Goal: Find specific page/section: Find specific page/section

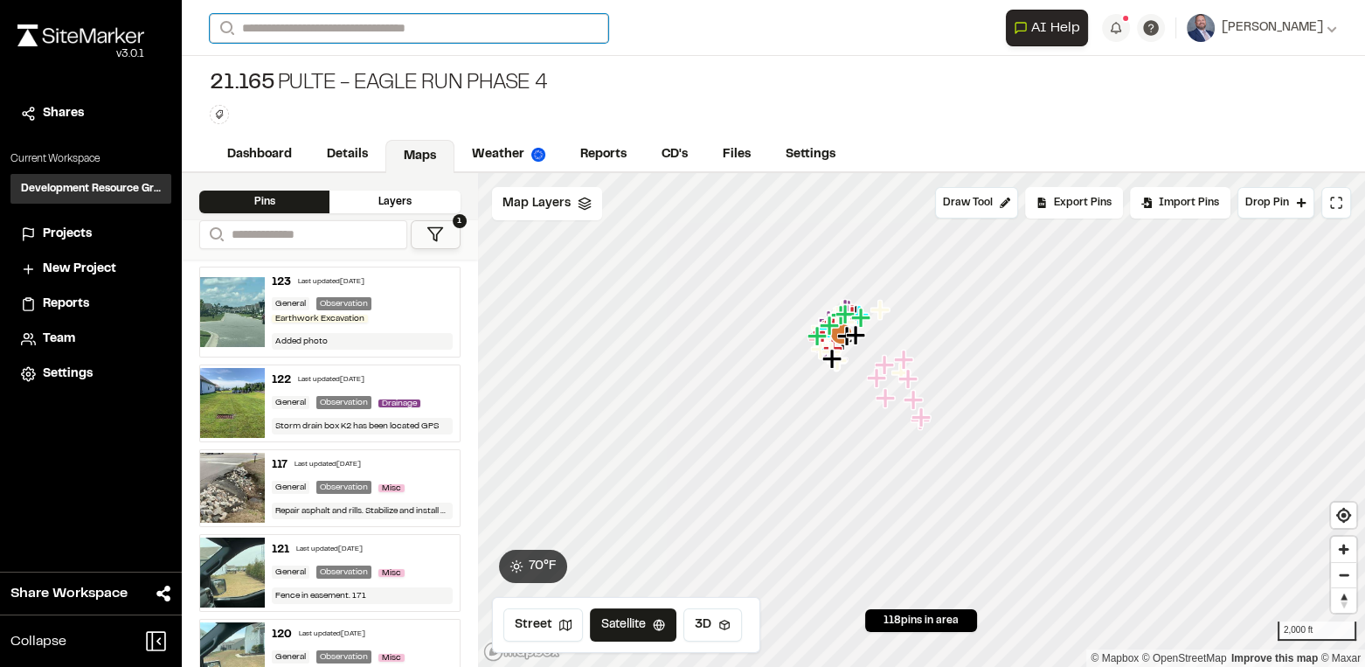
click at [287, 35] on input "Search" at bounding box center [409, 28] width 398 height 29
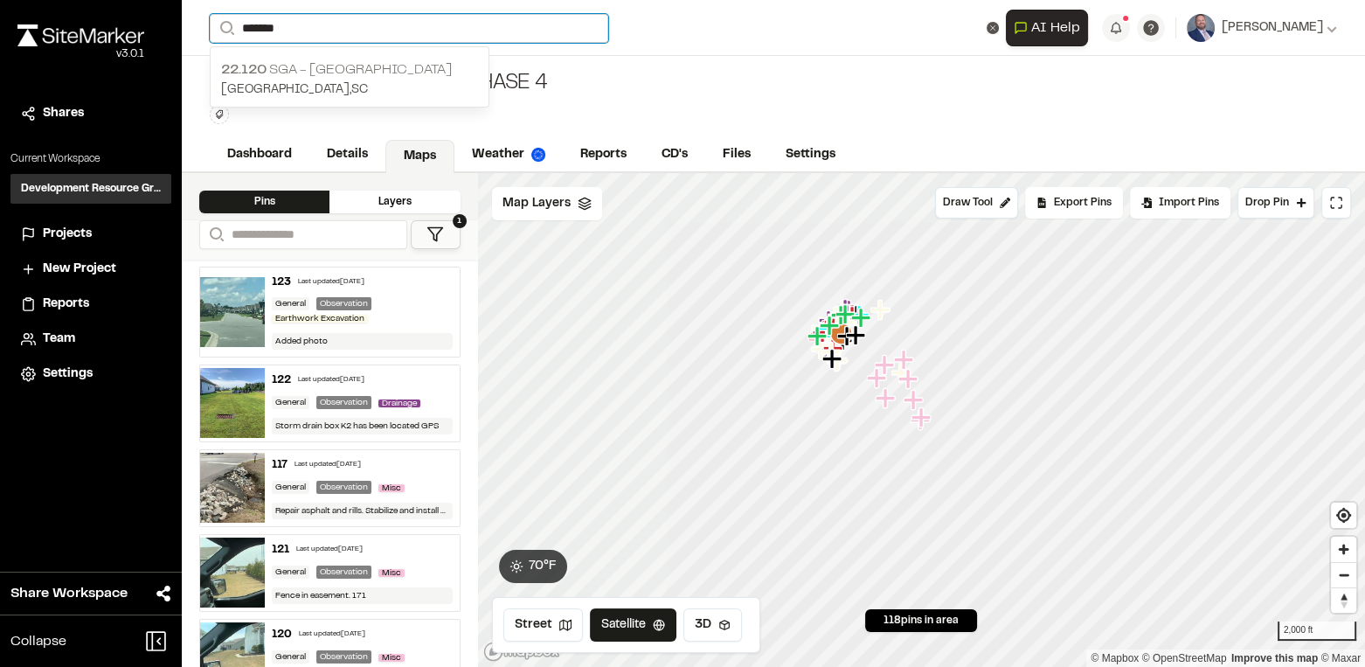
type input "*******"
click at [322, 70] on p "22.120 SGA - [GEOGRAPHIC_DATA]" at bounding box center [349, 69] width 257 height 21
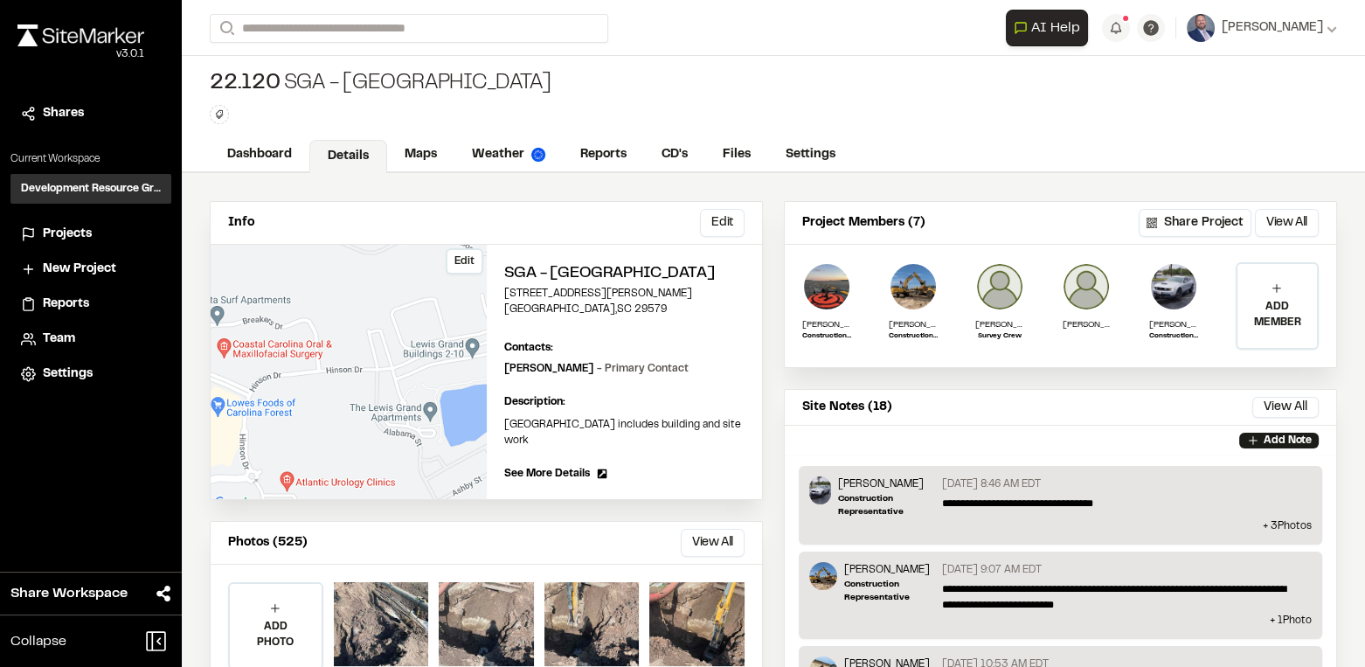
scroll to position [238, 0]
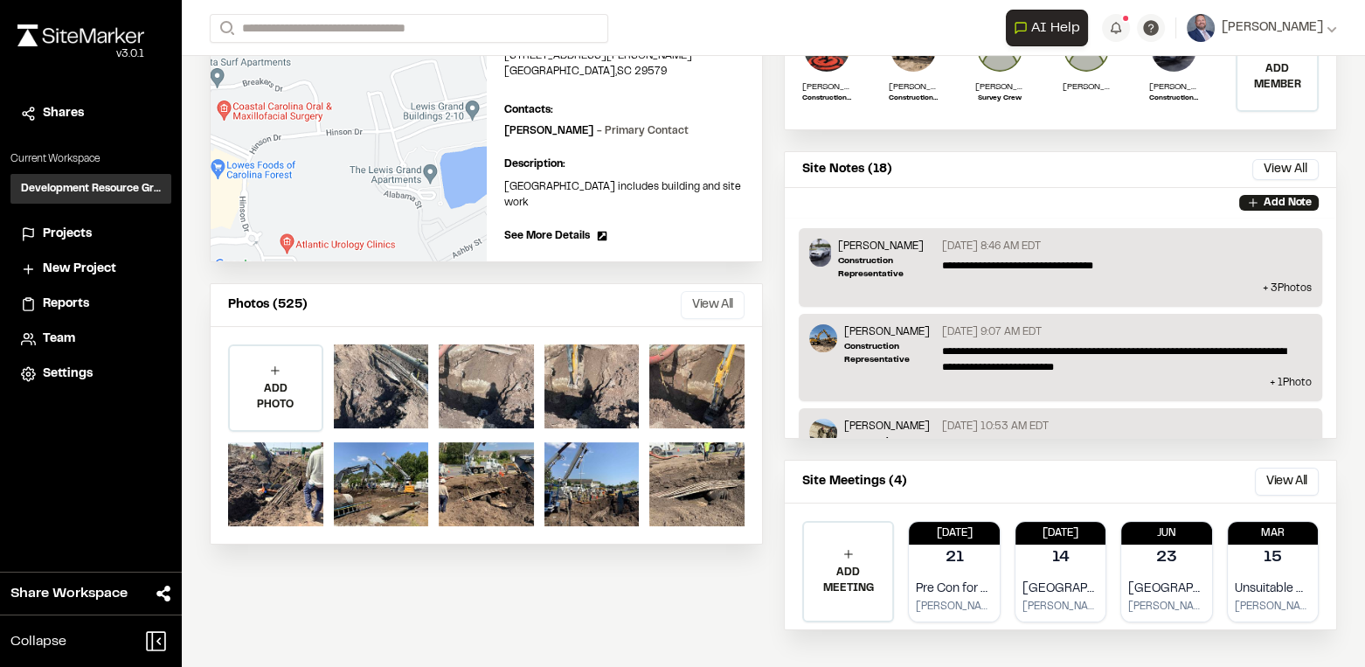
click at [715, 319] on button "View All" at bounding box center [713, 305] width 64 height 28
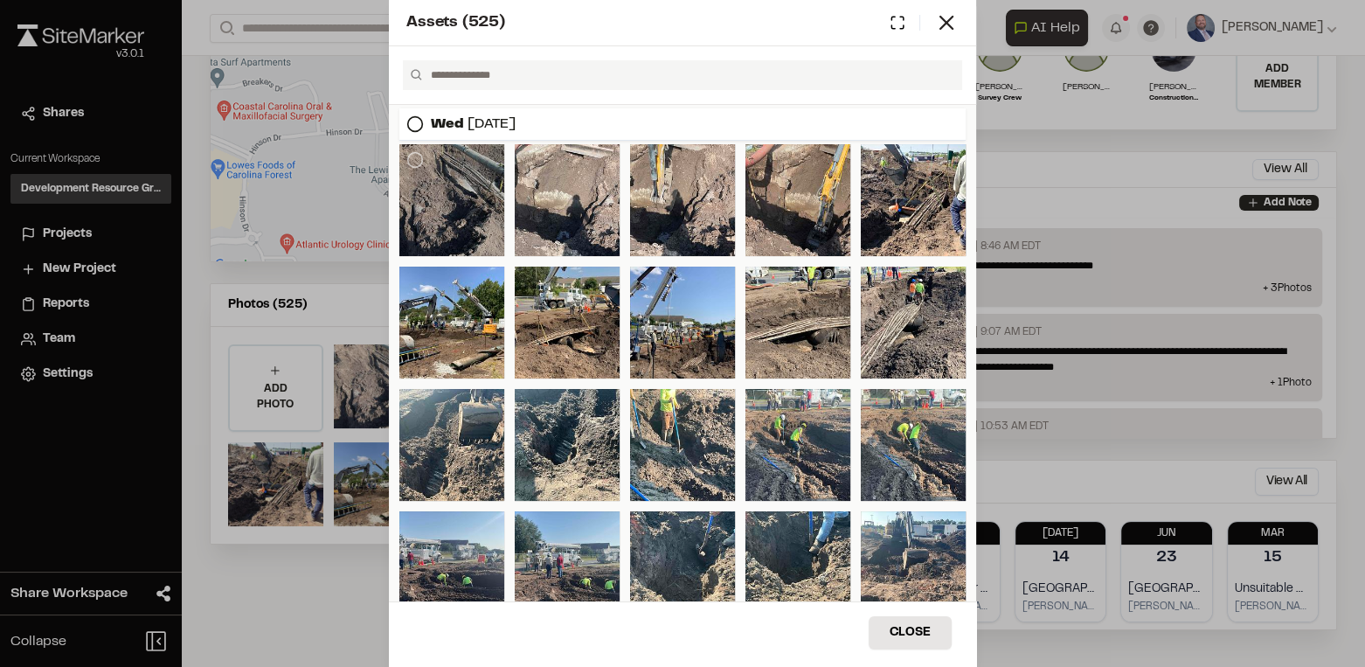
click at [461, 201] on div at bounding box center [451, 200] width 105 height 112
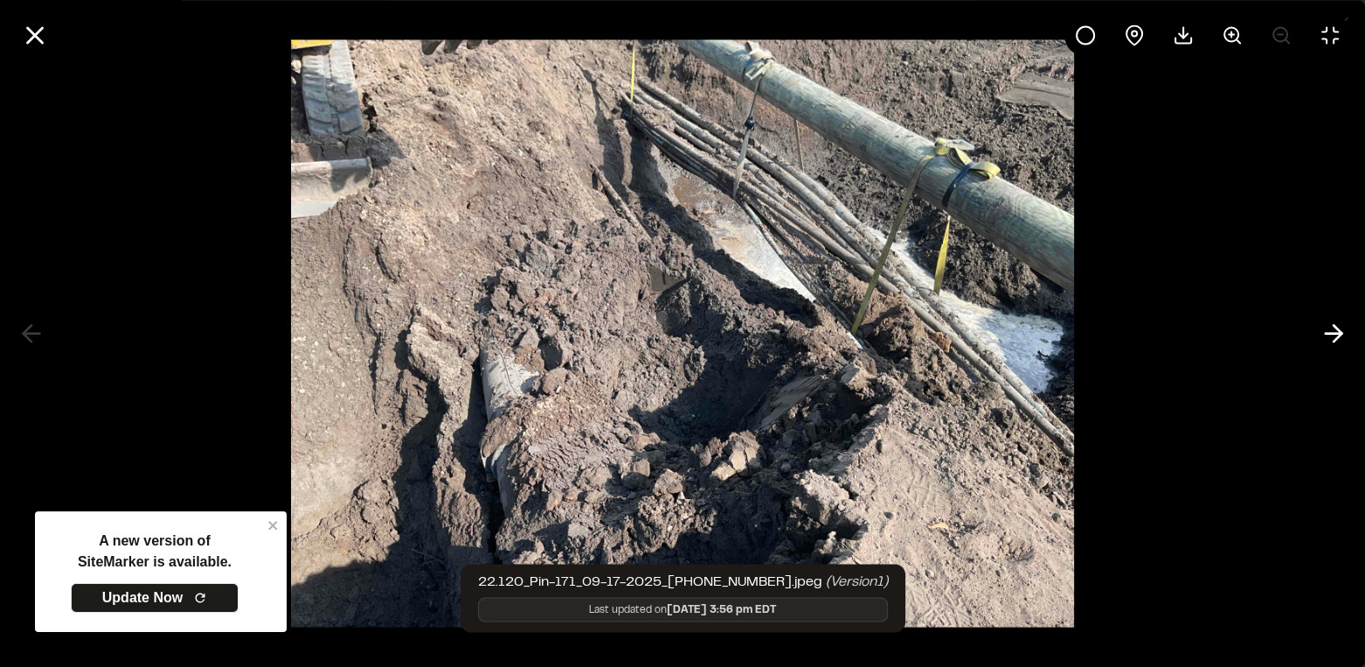
click at [266, 515] on div at bounding box center [682, 333] width 1365 height 667
click at [273, 521] on div at bounding box center [682, 333] width 1365 height 667
click at [273, 522] on div at bounding box center [682, 333] width 1365 height 667
click at [183, 593] on div at bounding box center [682, 333] width 1365 height 667
click at [134, 604] on div at bounding box center [682, 333] width 1365 height 667
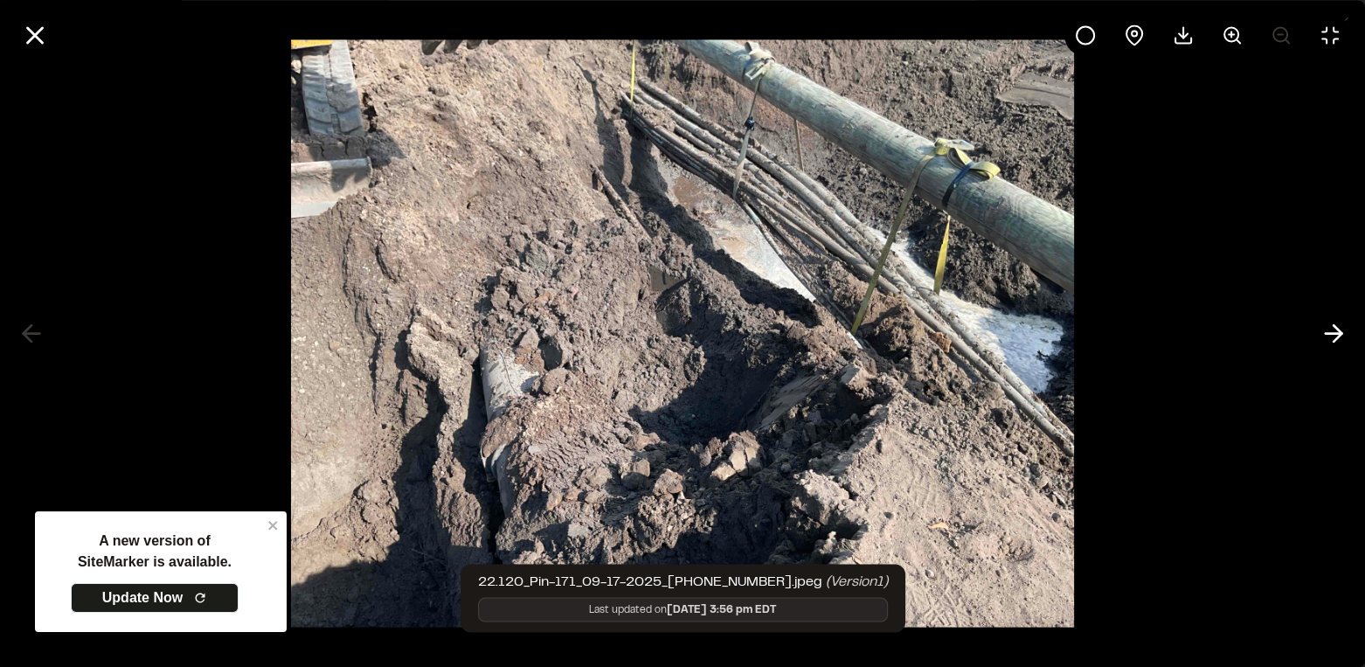
click at [148, 598] on div at bounding box center [682, 333] width 1365 height 667
click at [56, 40] on div at bounding box center [682, 35] width 1365 height 70
click at [39, 32] on icon at bounding box center [35, 35] width 30 height 30
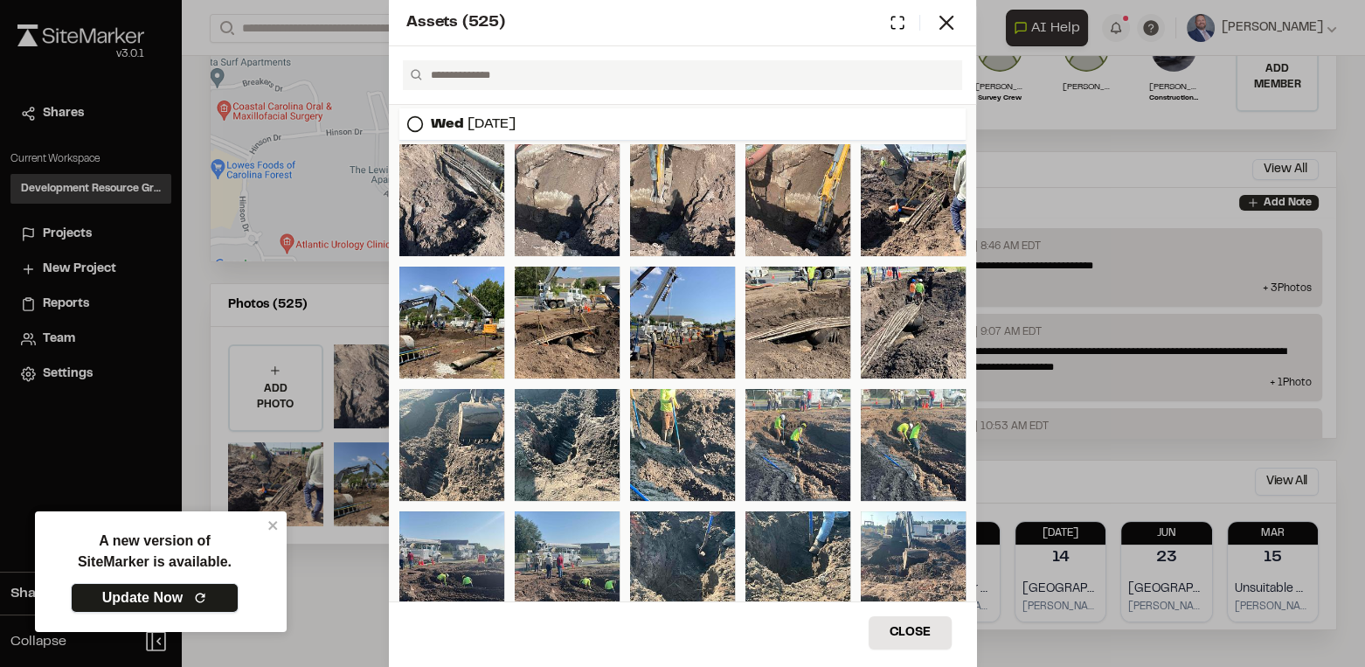
drag, startPoint x: 166, startPoint y: 570, endPoint x: 149, endPoint y: 591, distance: 26.7
click at [164, 572] on div "A new version of SiteMarker is available. Update Now" at bounding box center [154, 571] width 215 height 96
click at [149, 594] on link "Update Now" at bounding box center [155, 598] width 168 height 30
